Goal: Information Seeking & Learning: Find contact information

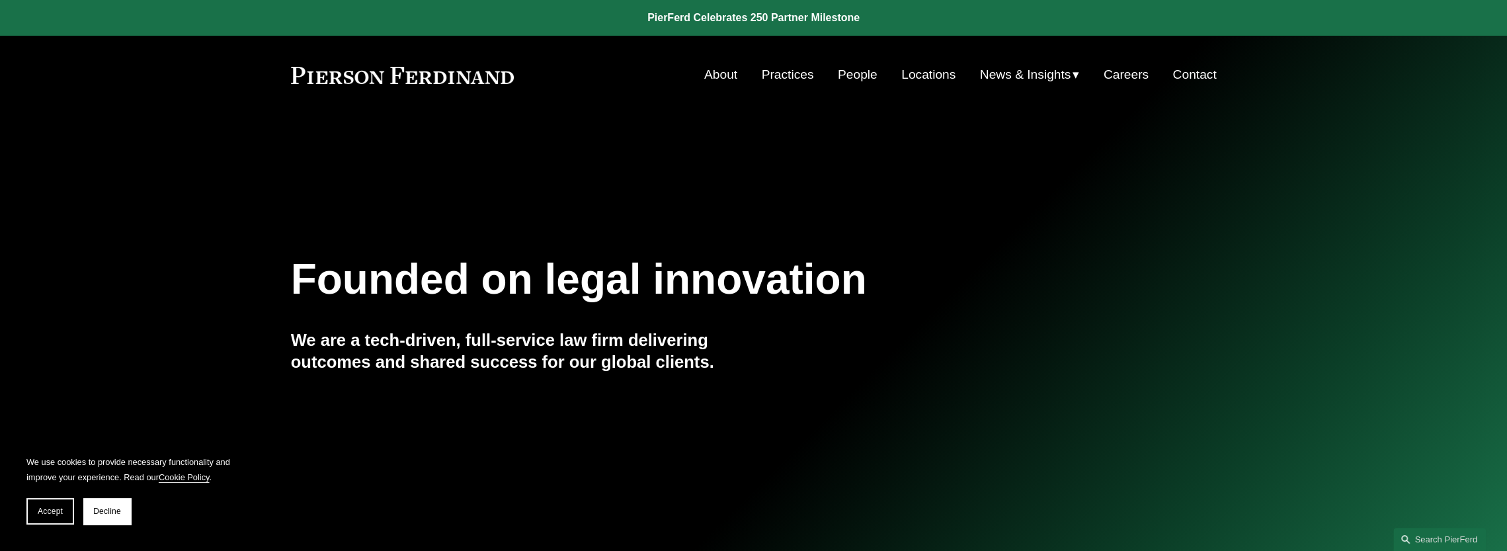
click at [850, 73] on link "People" at bounding box center [858, 74] width 40 height 25
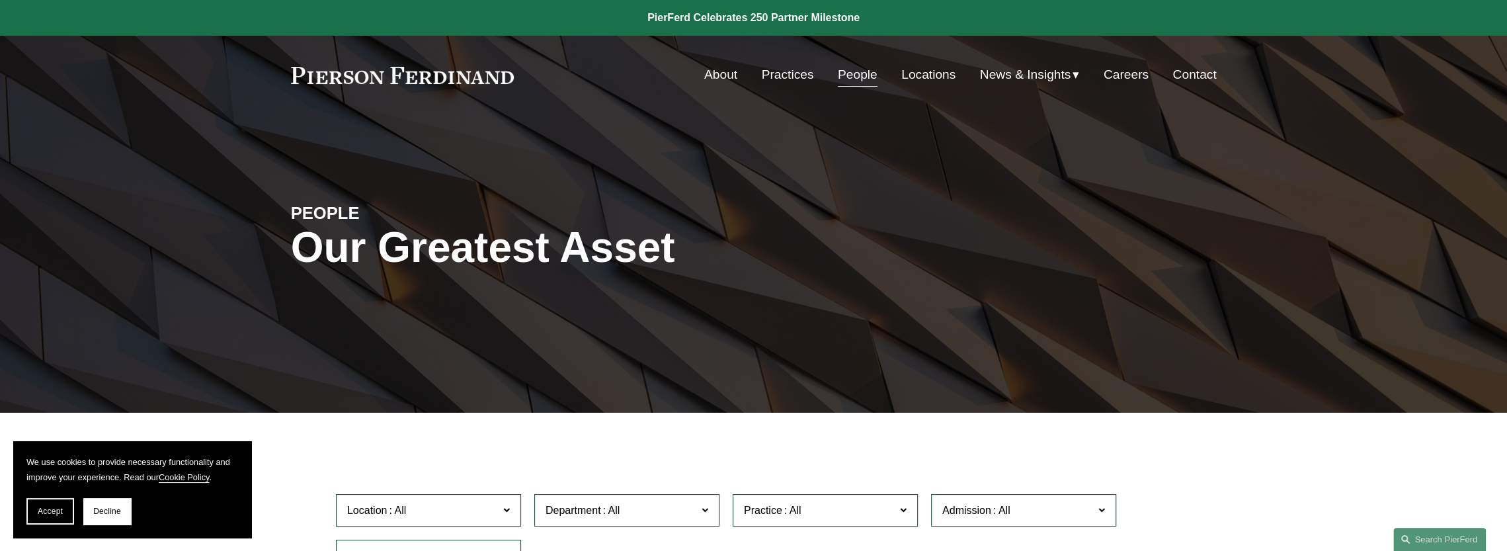
click at [924, 78] on link "Locations" at bounding box center [928, 74] width 54 height 25
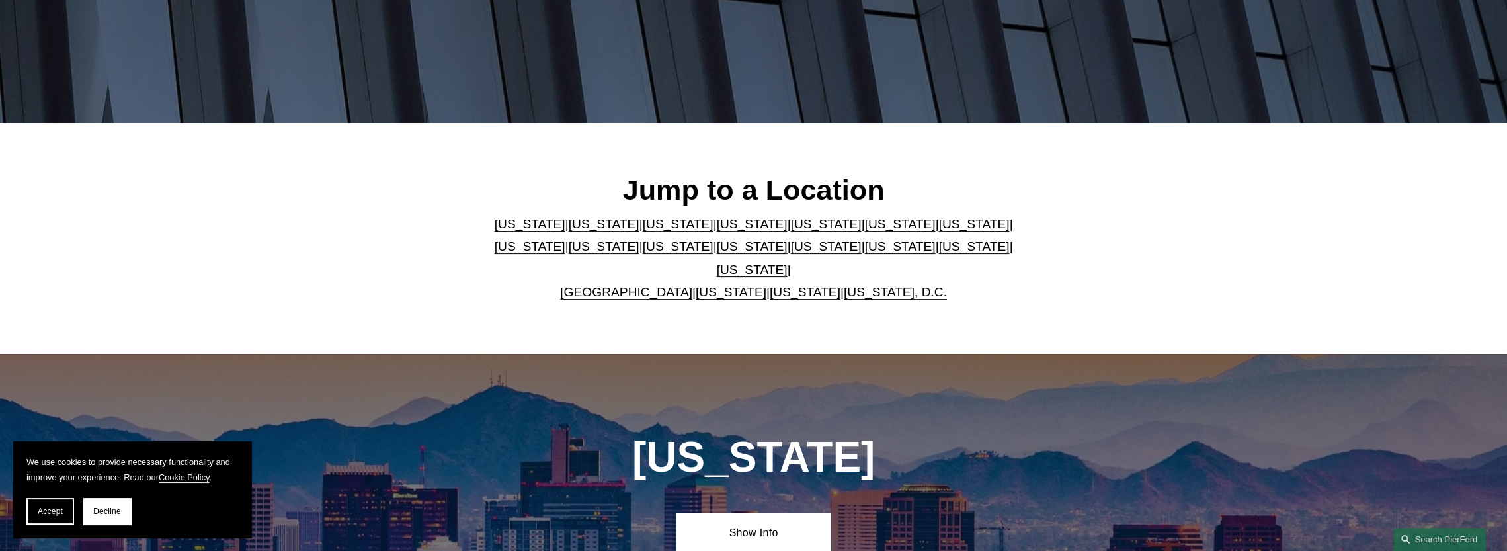
scroll to position [264, 0]
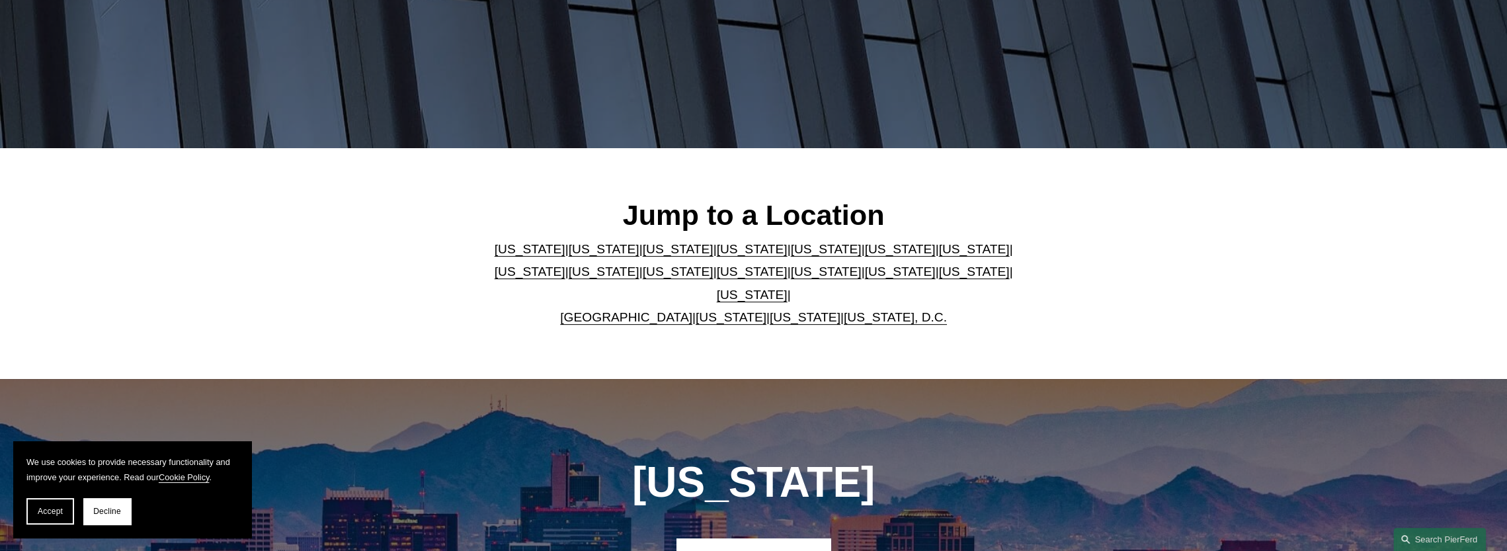
click at [631, 310] on link "United Kingdom" at bounding box center [626, 317] width 132 height 14
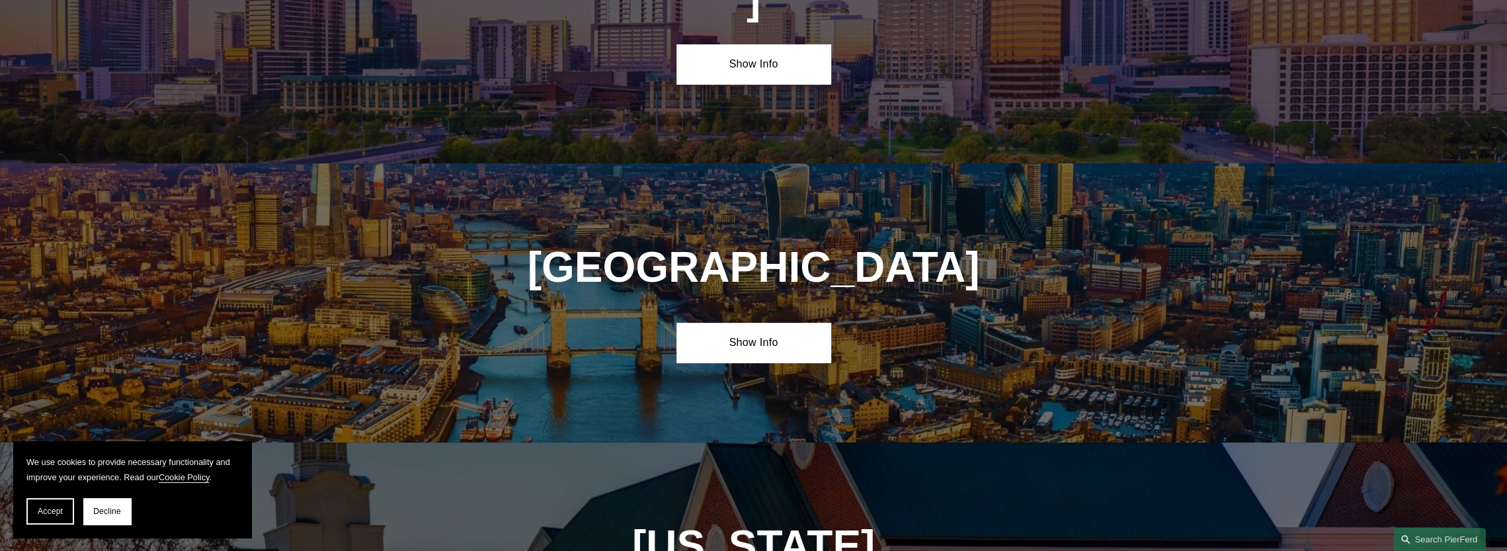
scroll to position [4811, 0]
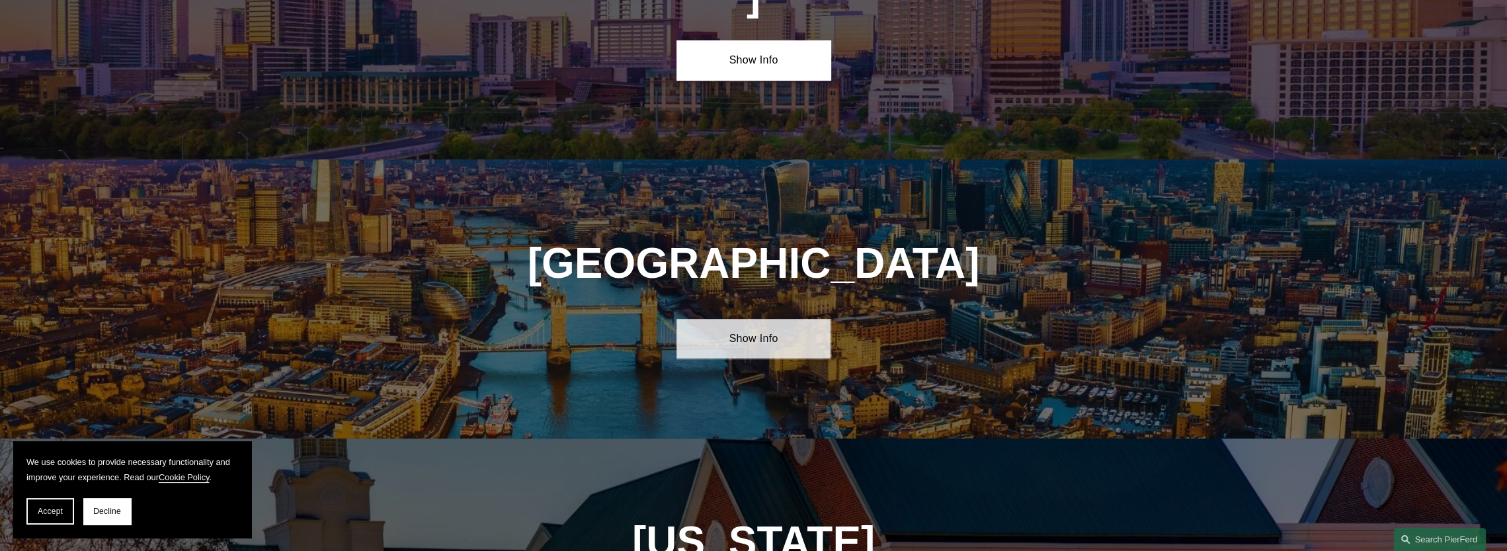
click at [747, 319] on link "Show Info" at bounding box center [753, 339] width 154 height 40
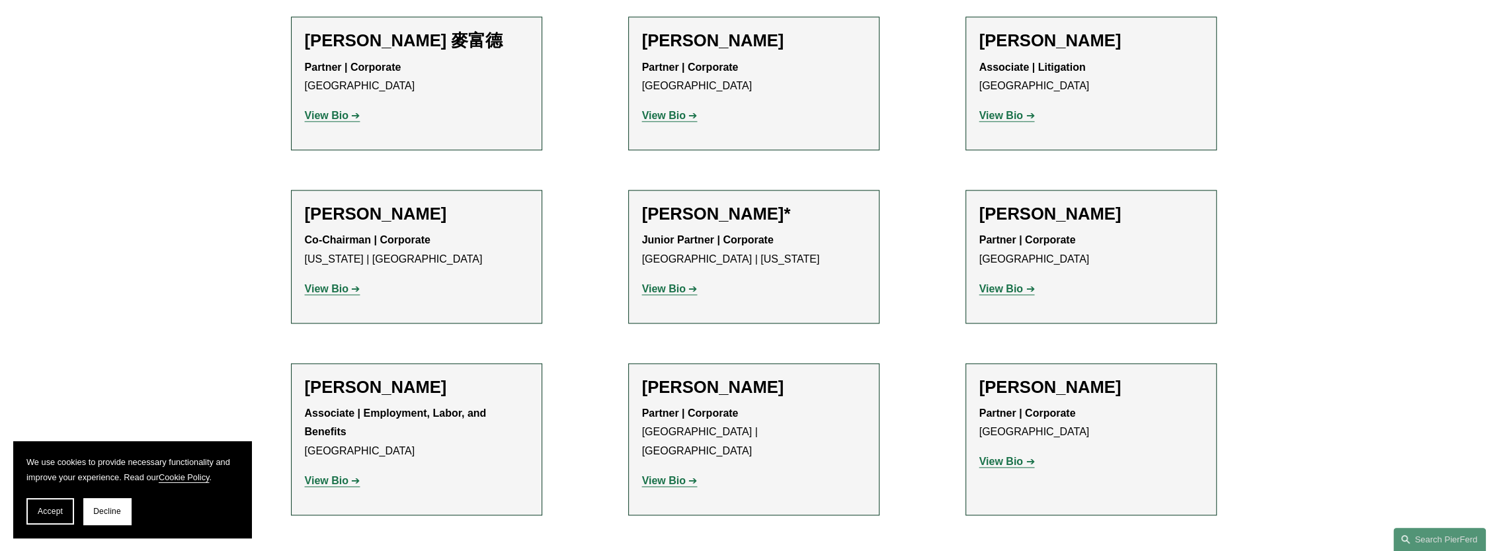
scroll to position [1455, 0]
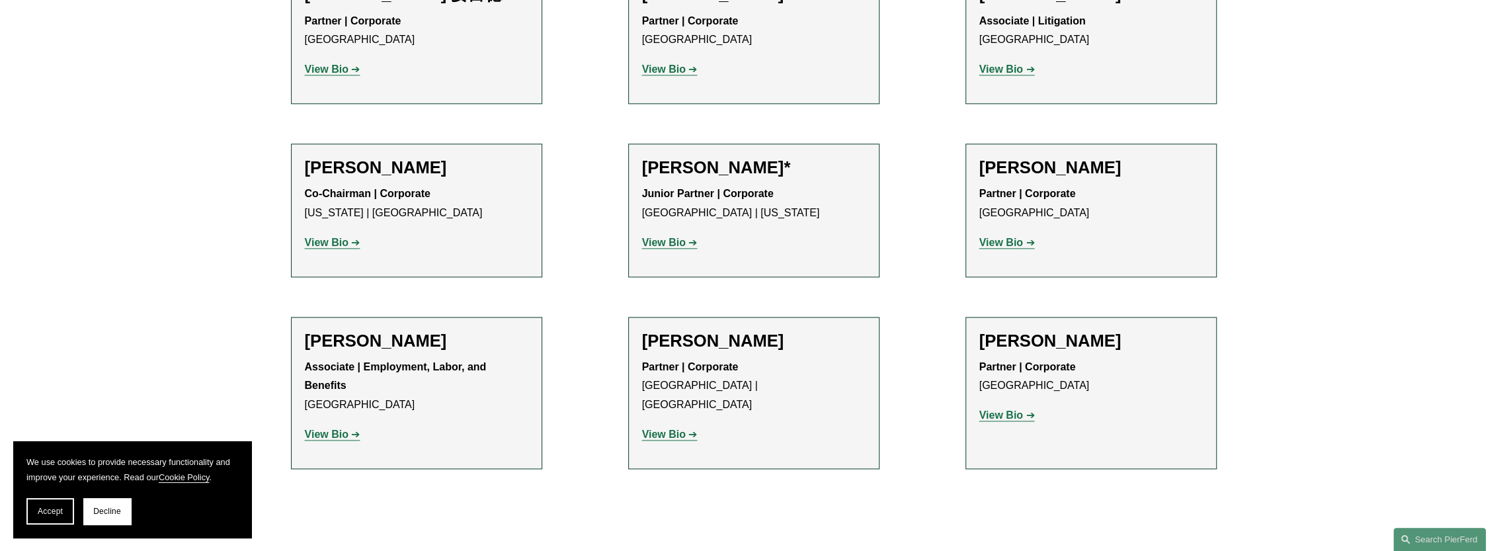
click at [994, 409] on strong "View Bio" at bounding box center [1001, 414] width 44 height 11
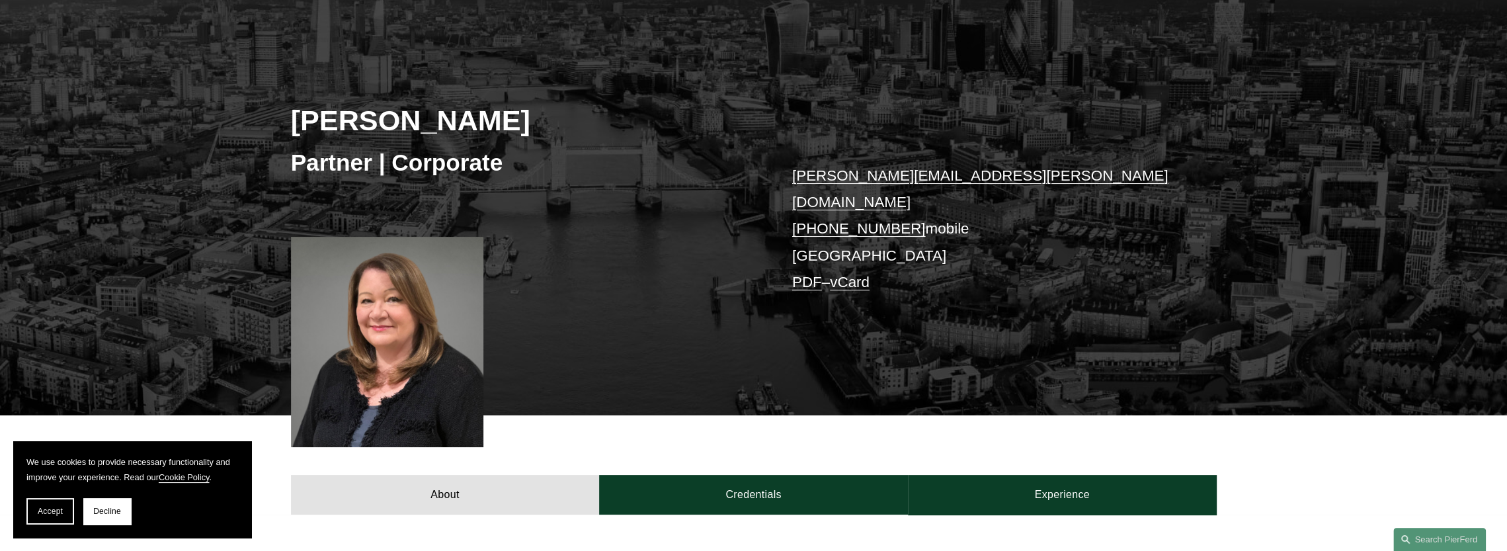
scroll to position [132, 0]
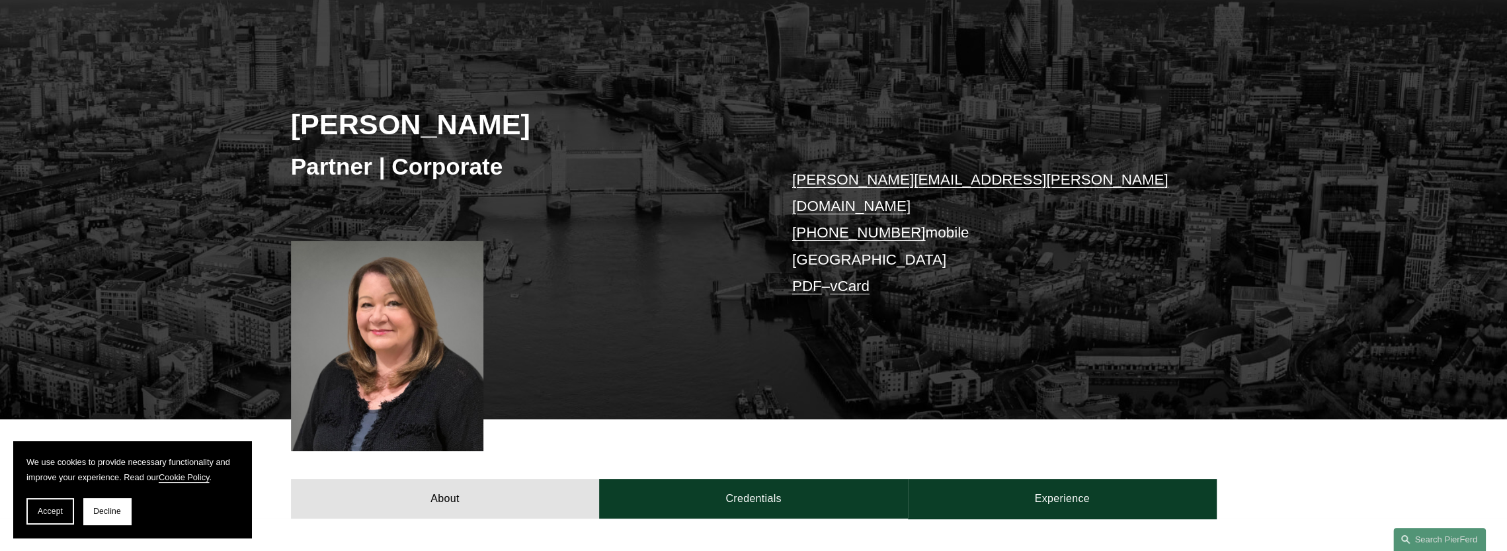
drag, startPoint x: 296, startPoint y: 126, endPoint x: 513, endPoint y: 134, distance: 217.0
click at [513, 134] on h2 "[PERSON_NAME]" at bounding box center [522, 124] width 463 height 34
copy h2 "[PERSON_NAME]"
